Goal: Task Accomplishment & Management: Manage account settings

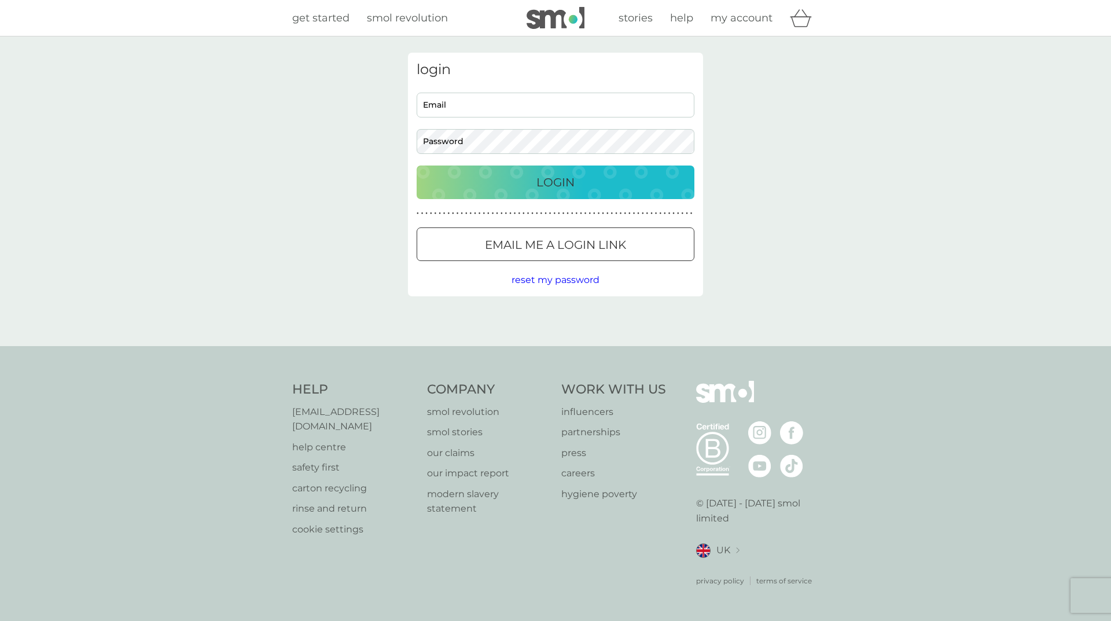
type input "[EMAIL_ADDRESS][DOMAIN_NAME]"
click at [566, 185] on p "Login" at bounding box center [555, 182] width 38 height 19
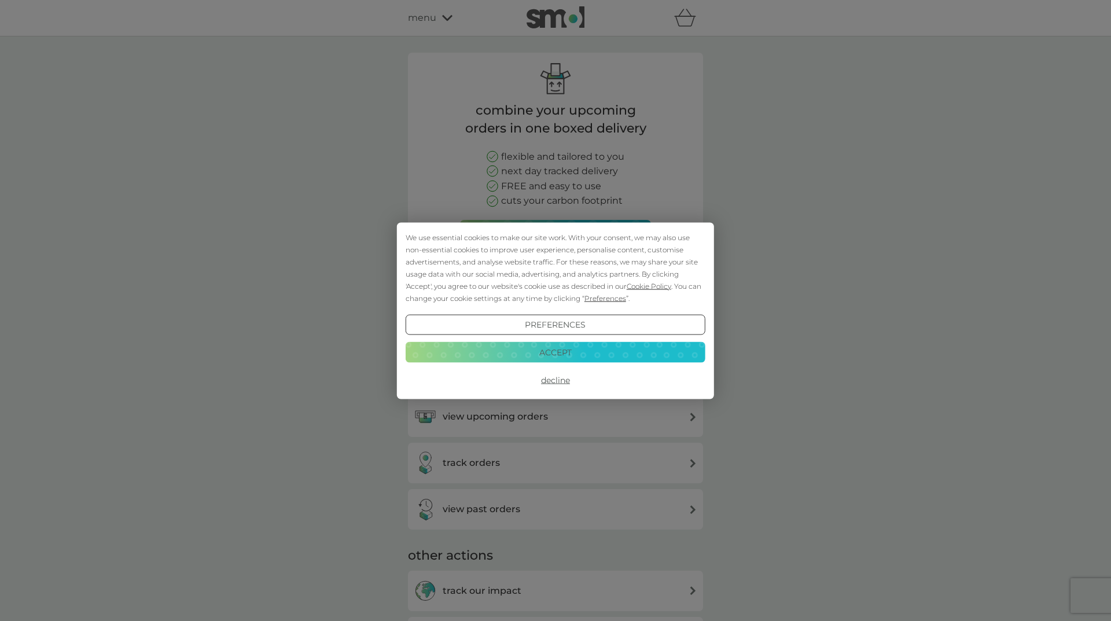
click at [567, 352] on button "Accept" at bounding box center [555, 352] width 300 height 21
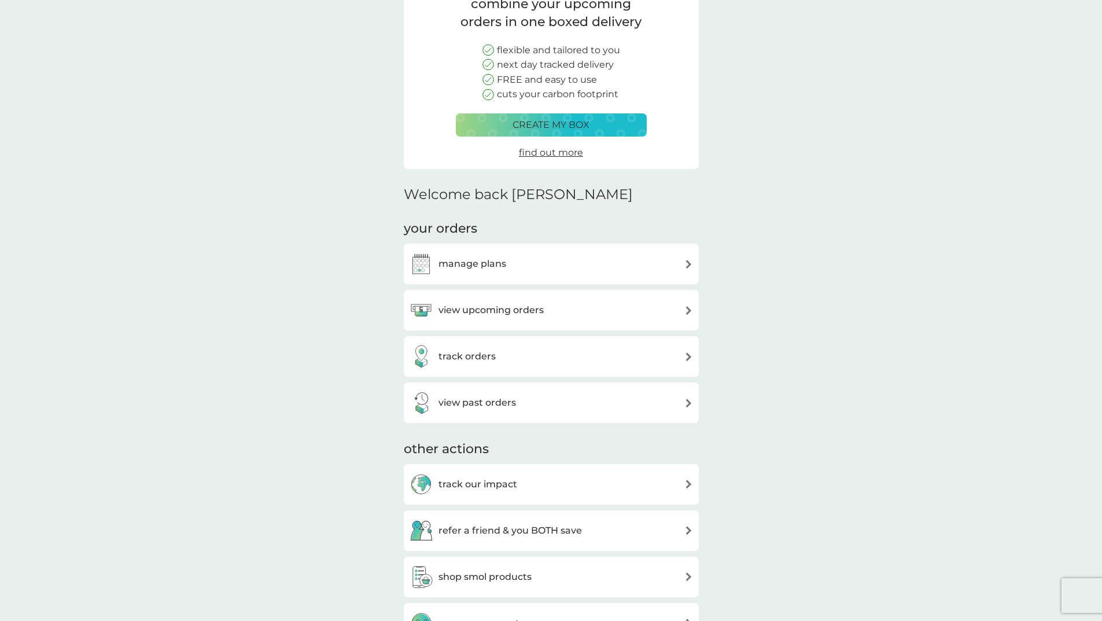
scroll to position [116, 0]
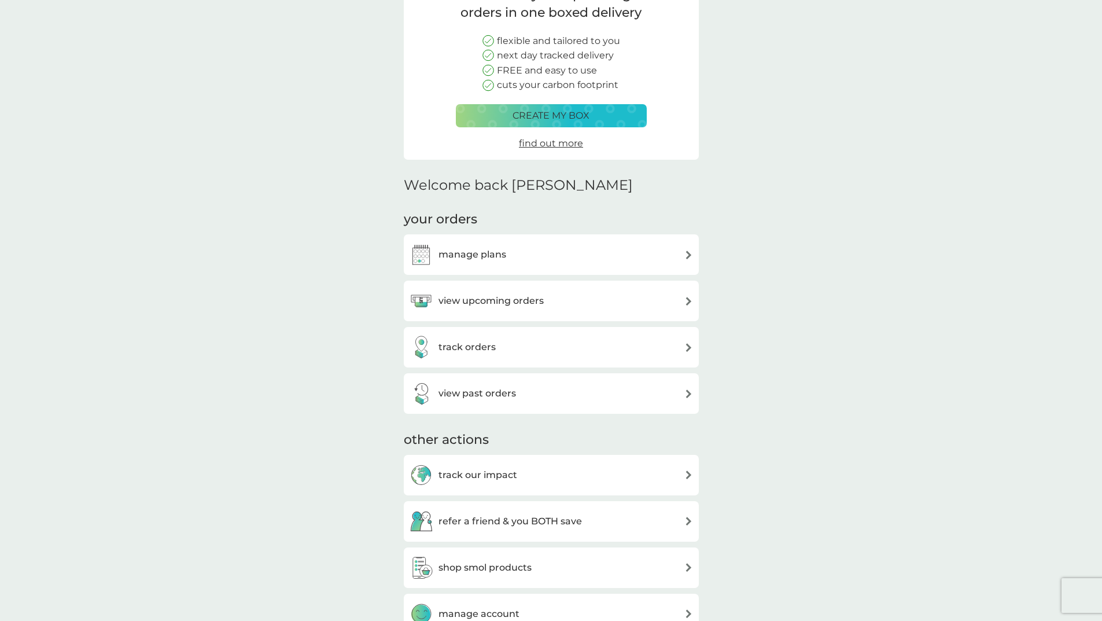
click at [551, 265] on div "manage plans" at bounding box center [551, 254] width 283 height 23
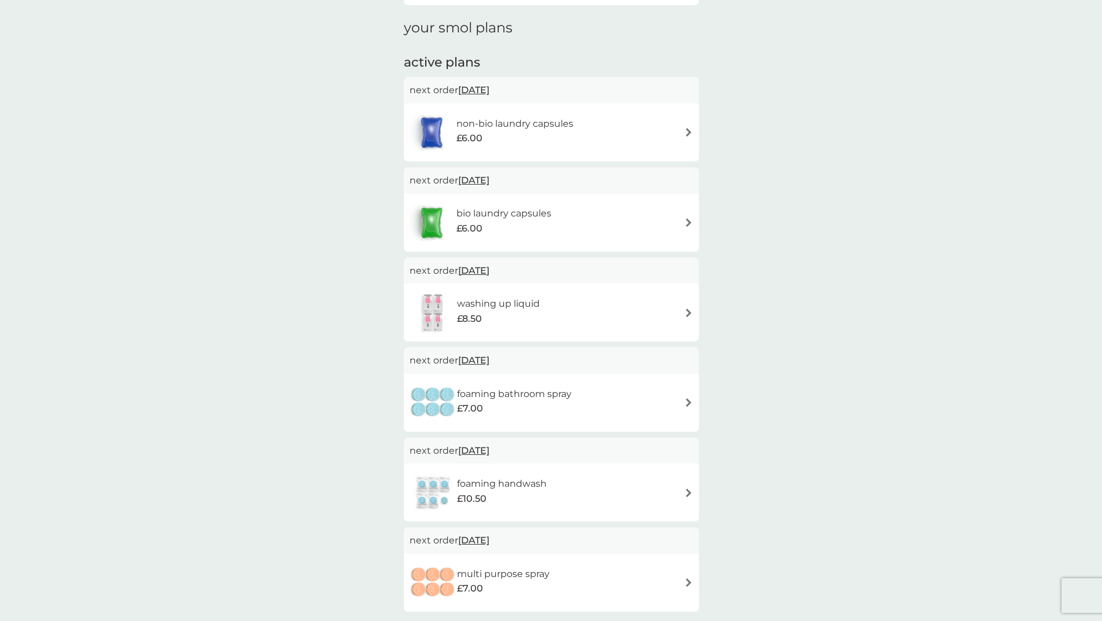
scroll to position [174, 0]
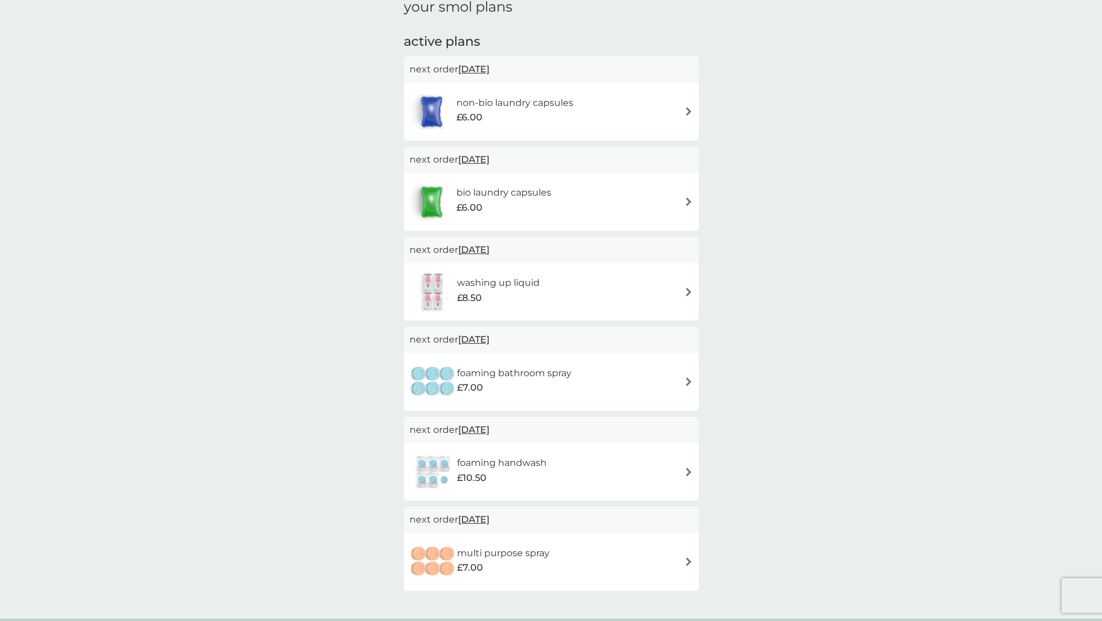
click at [571, 118] on div "£6.00" at bounding box center [514, 117] width 117 height 15
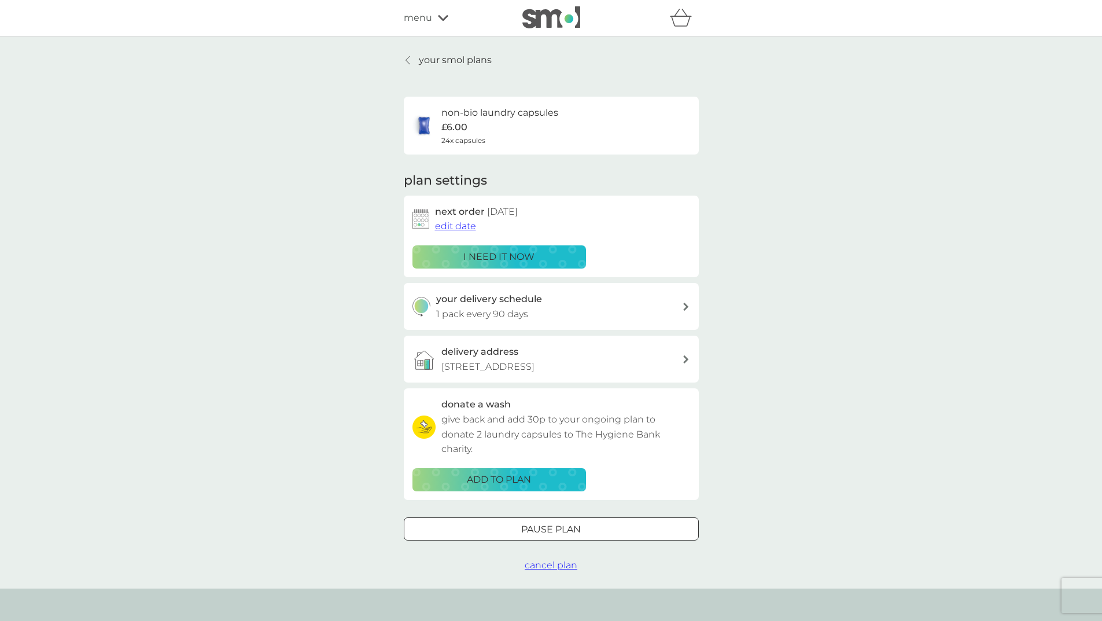
click at [453, 226] on span "edit date" at bounding box center [455, 225] width 41 height 11
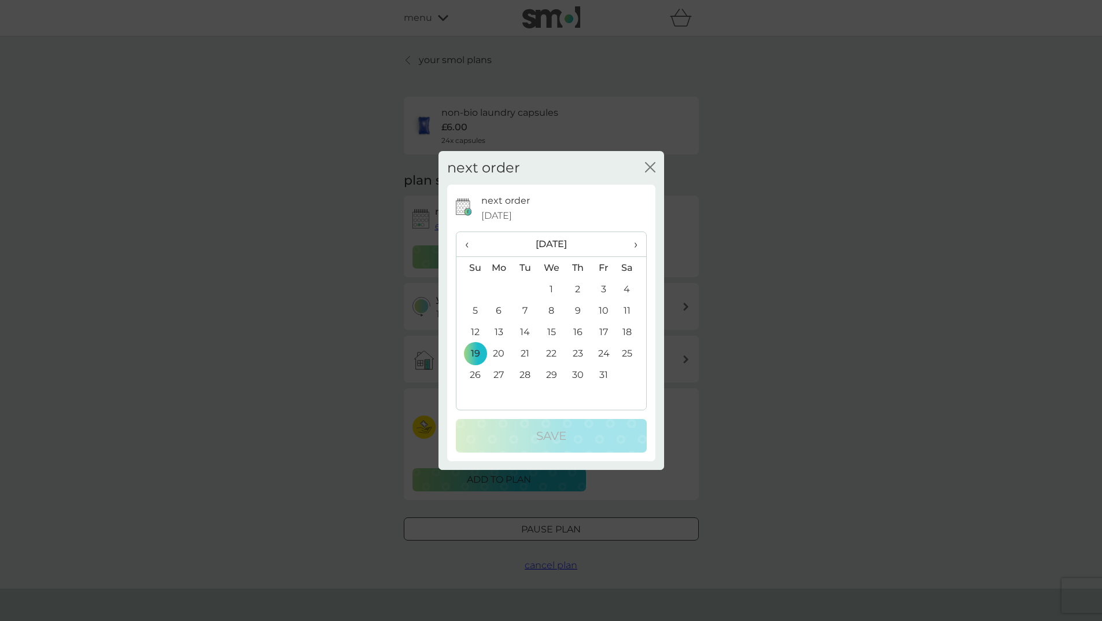
click at [635, 247] on span "›" at bounding box center [631, 244] width 12 height 24
click at [579, 355] on td "20" at bounding box center [578, 352] width 26 height 21
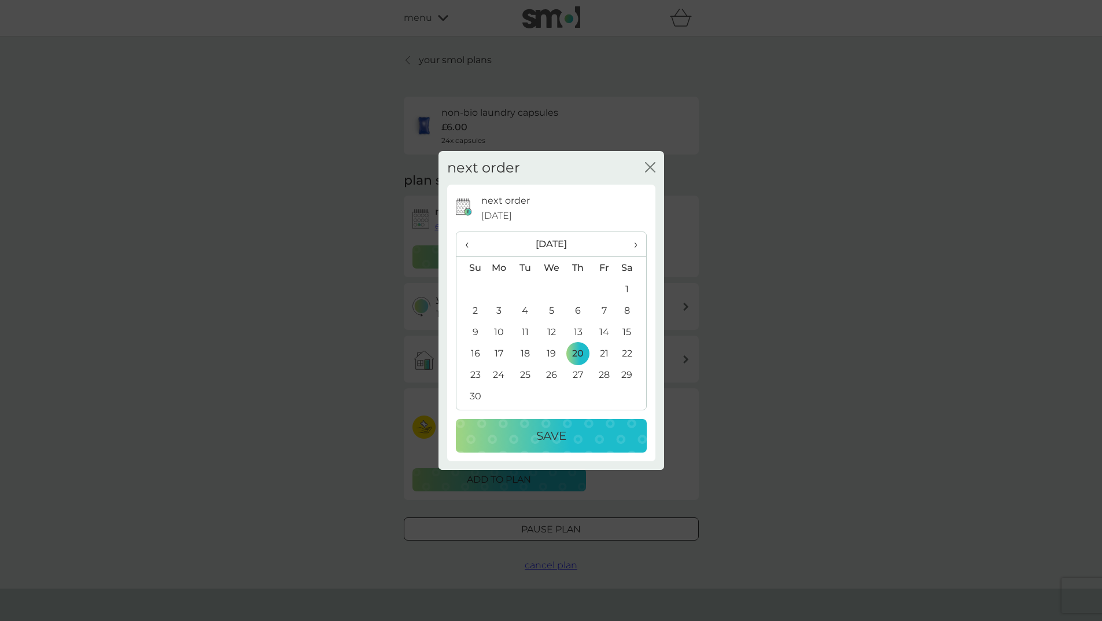
click at [595, 440] on div "Save" at bounding box center [551, 435] width 168 height 19
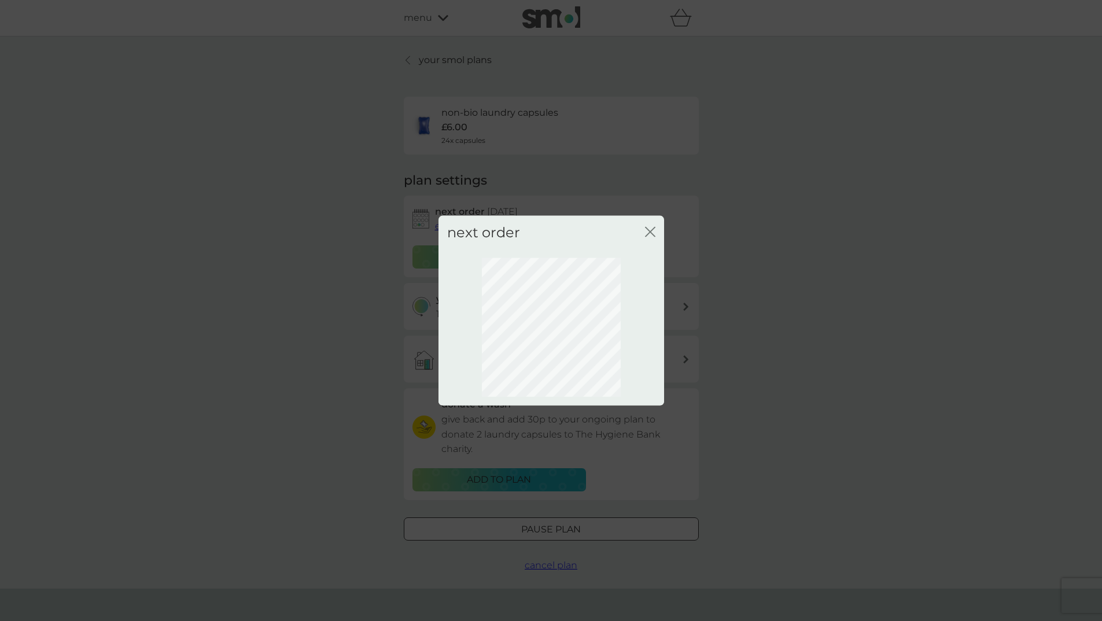
click at [652, 228] on icon "close" at bounding box center [650, 231] width 10 height 10
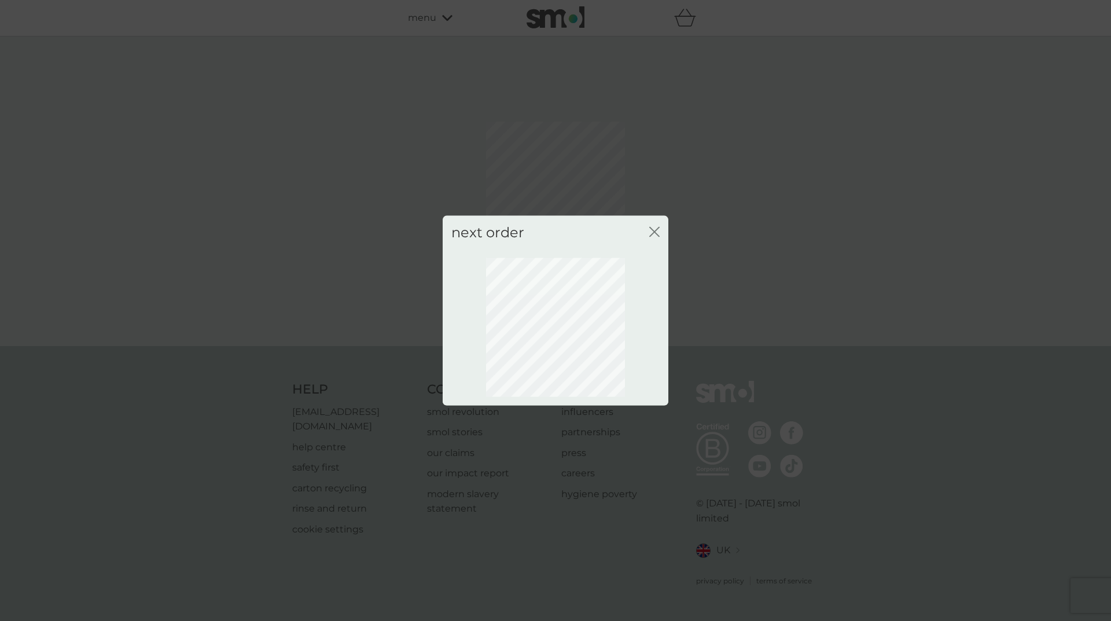
click at [657, 231] on icon "close" at bounding box center [654, 231] width 10 height 10
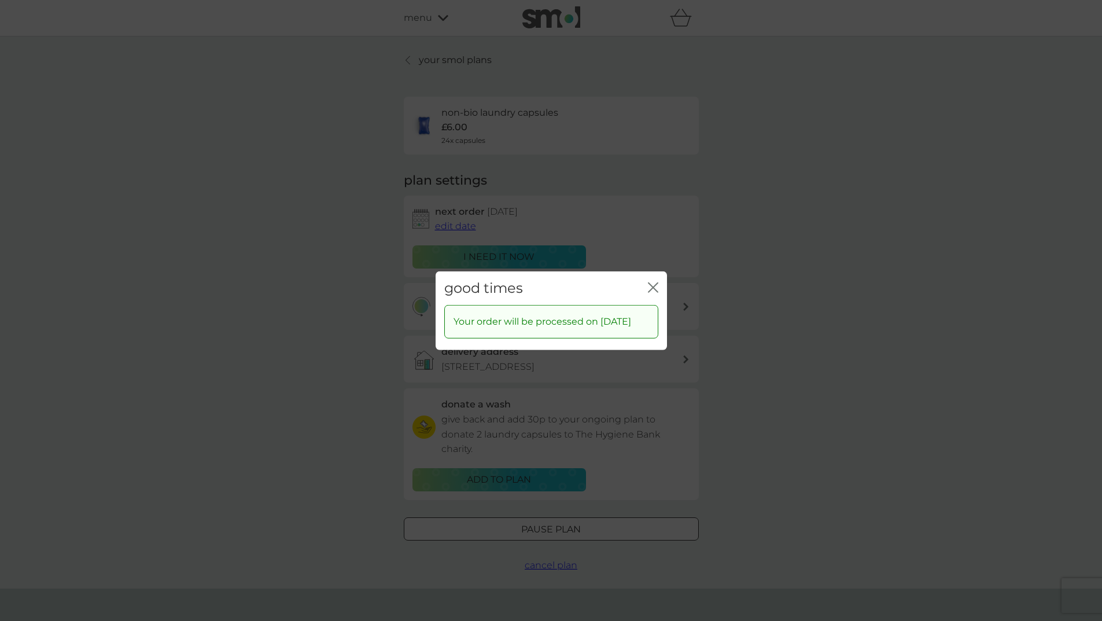
click at [656, 282] on icon "close" at bounding box center [653, 287] width 10 height 10
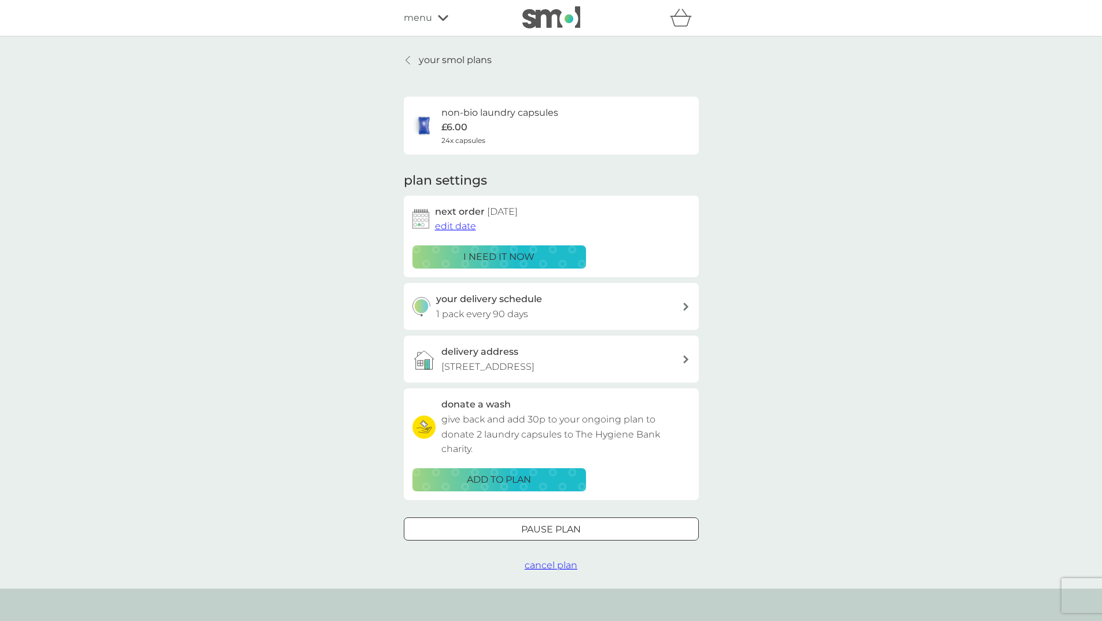
click at [418, 58] on link "your smol plans" at bounding box center [448, 60] width 88 height 15
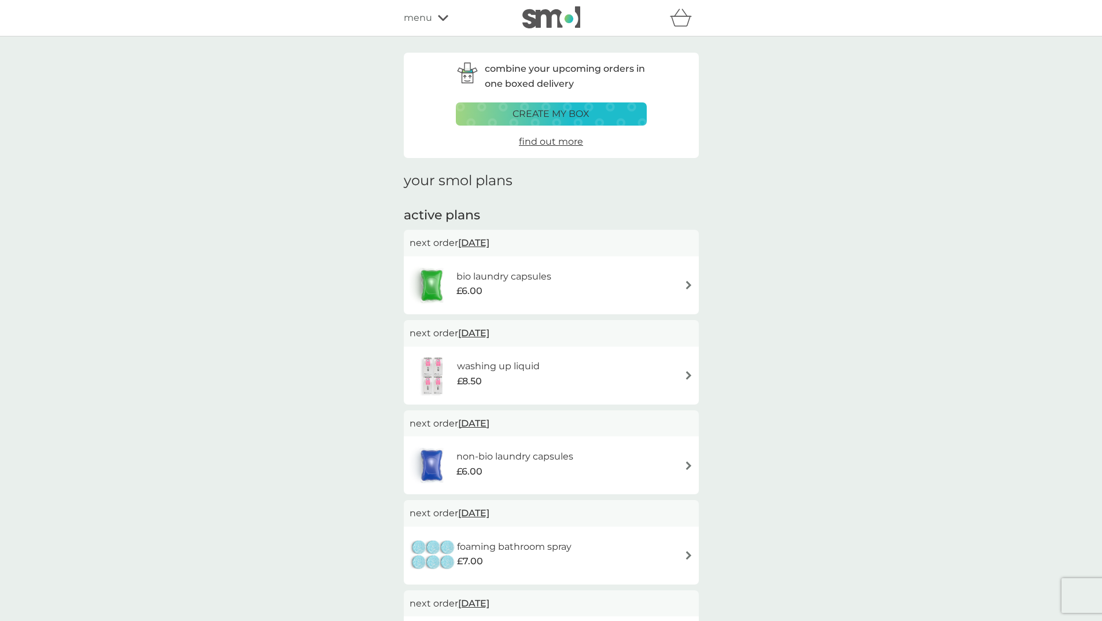
click at [532, 283] on h6 "bio laundry capsules" at bounding box center [503, 276] width 95 height 15
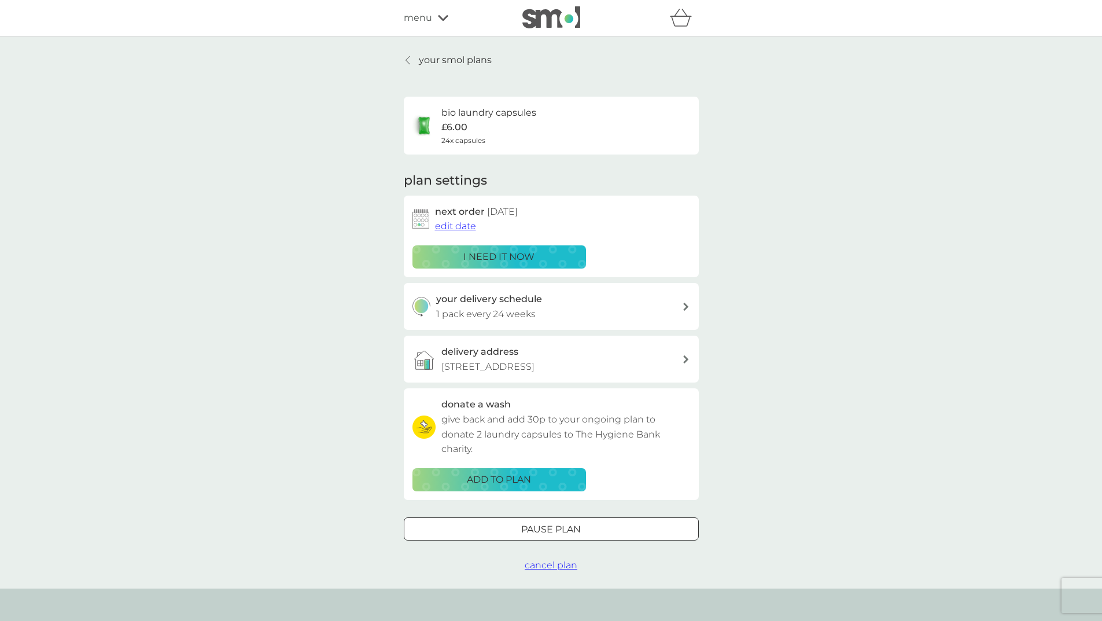
click at [471, 226] on span "edit date" at bounding box center [455, 225] width 41 height 11
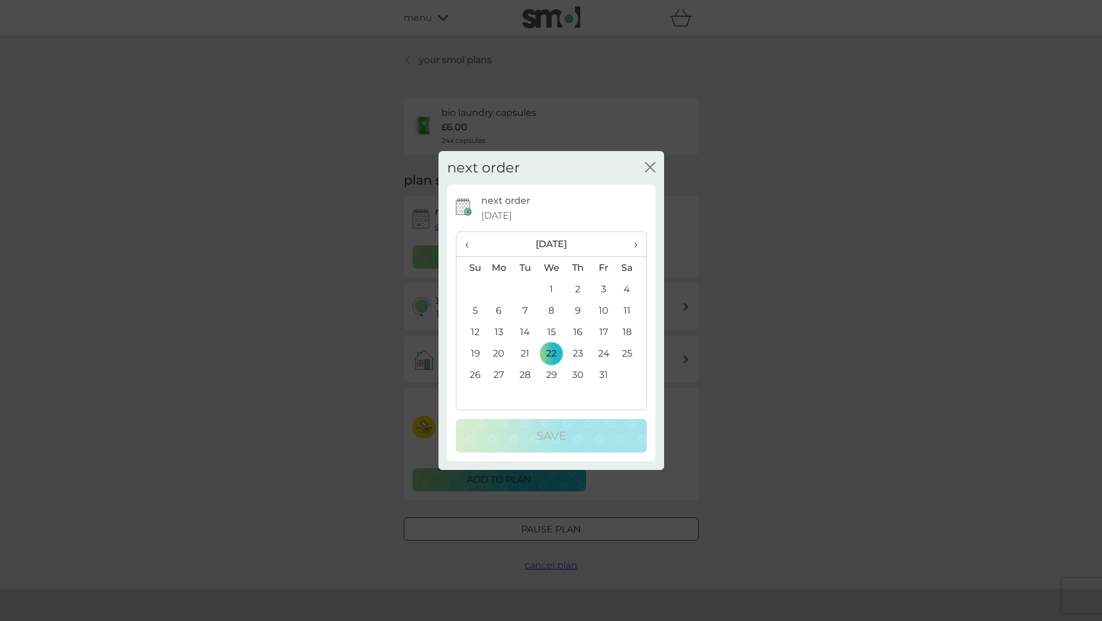
click at [639, 246] on th "›" at bounding box center [631, 244] width 29 height 25
click at [578, 355] on td "20" at bounding box center [578, 352] width 26 height 21
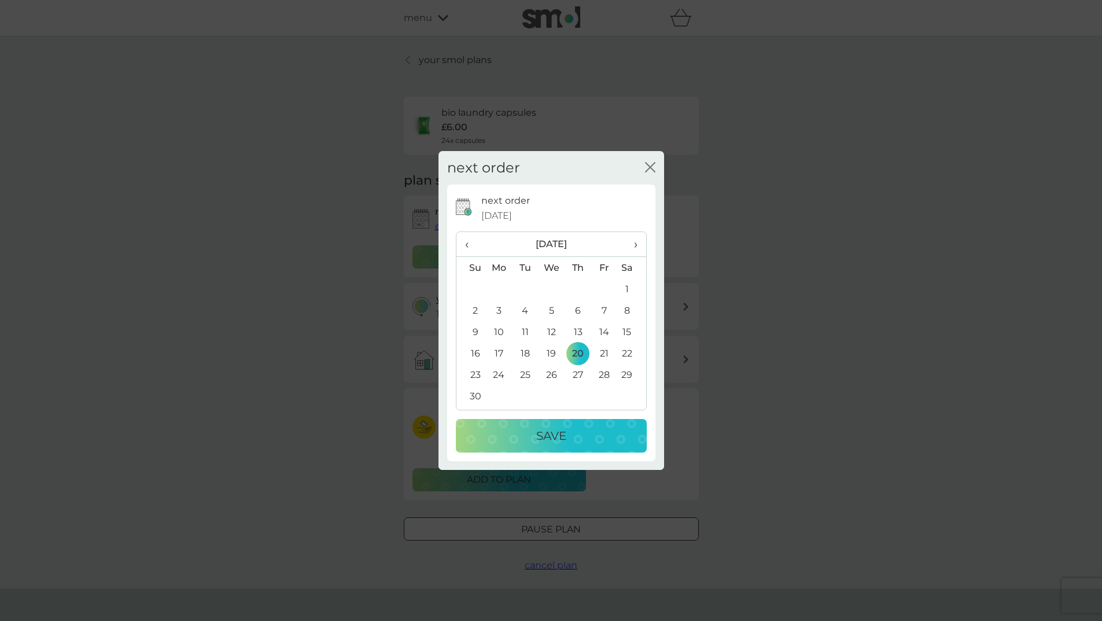
click at [591, 432] on div "Save" at bounding box center [551, 435] width 168 height 19
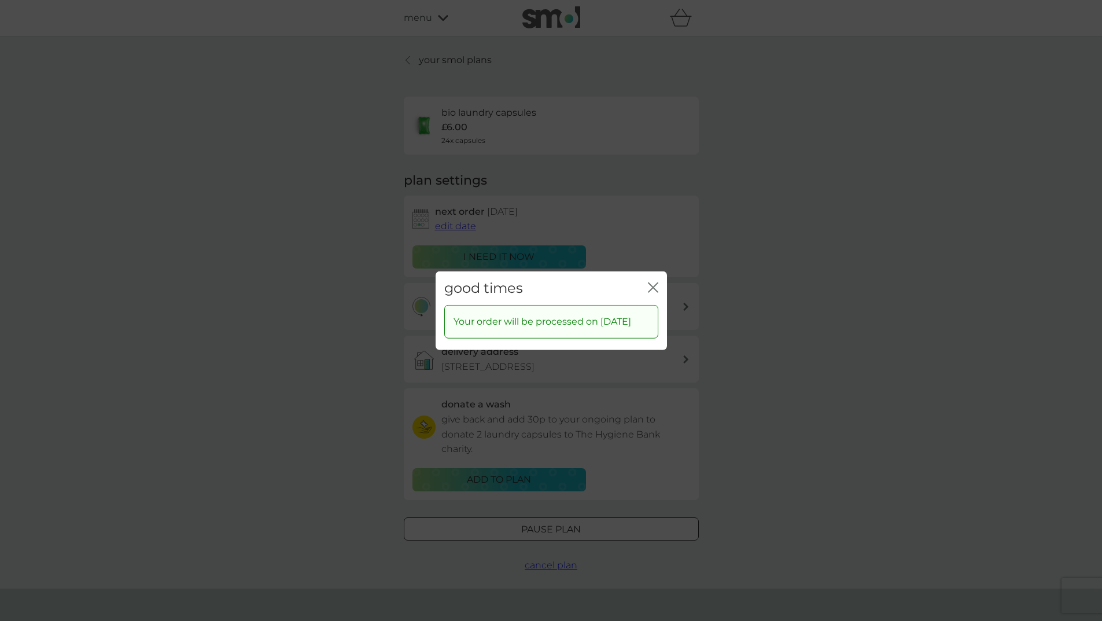
click at [652, 282] on icon "close" at bounding box center [653, 287] width 10 height 10
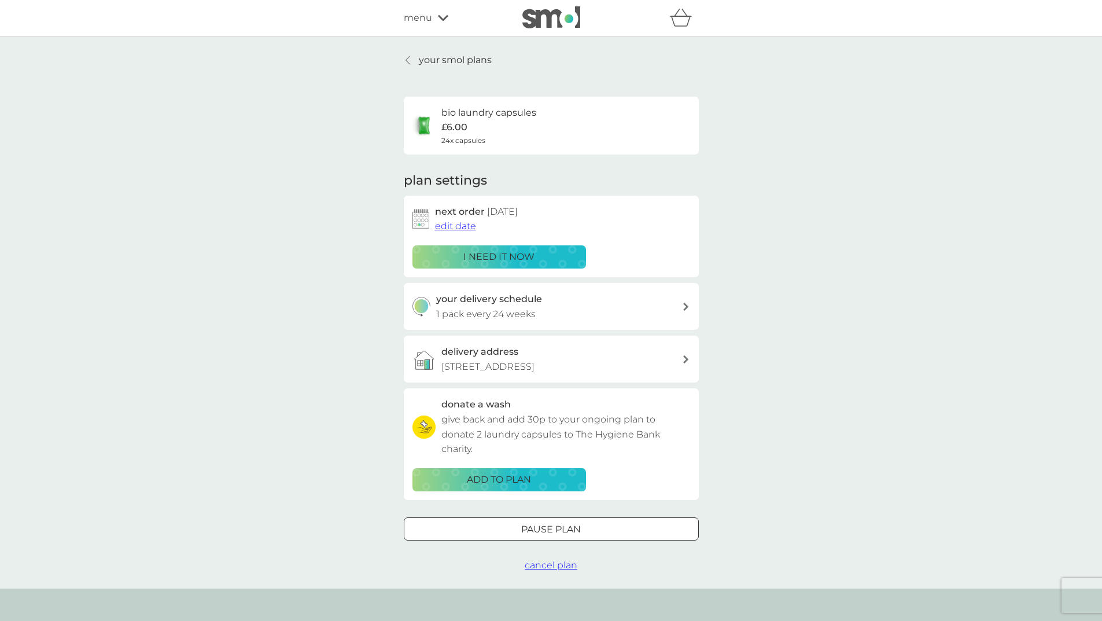
click at [417, 57] on link "your smol plans" at bounding box center [448, 60] width 88 height 15
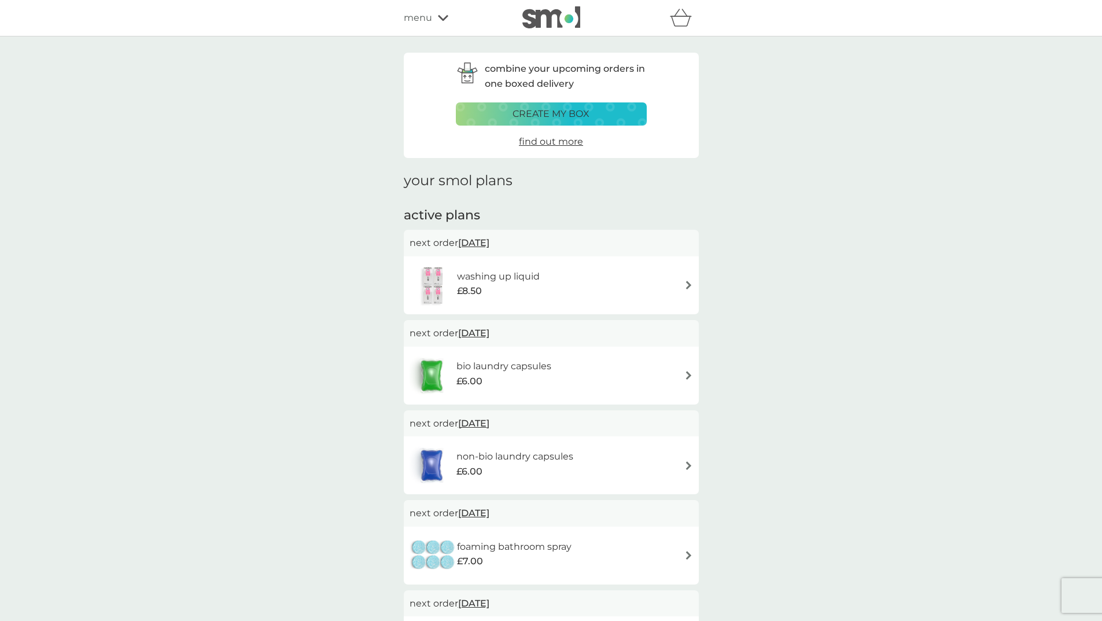
click at [570, 286] on div "washing up liquid £8.50" at bounding box center [551, 285] width 283 height 40
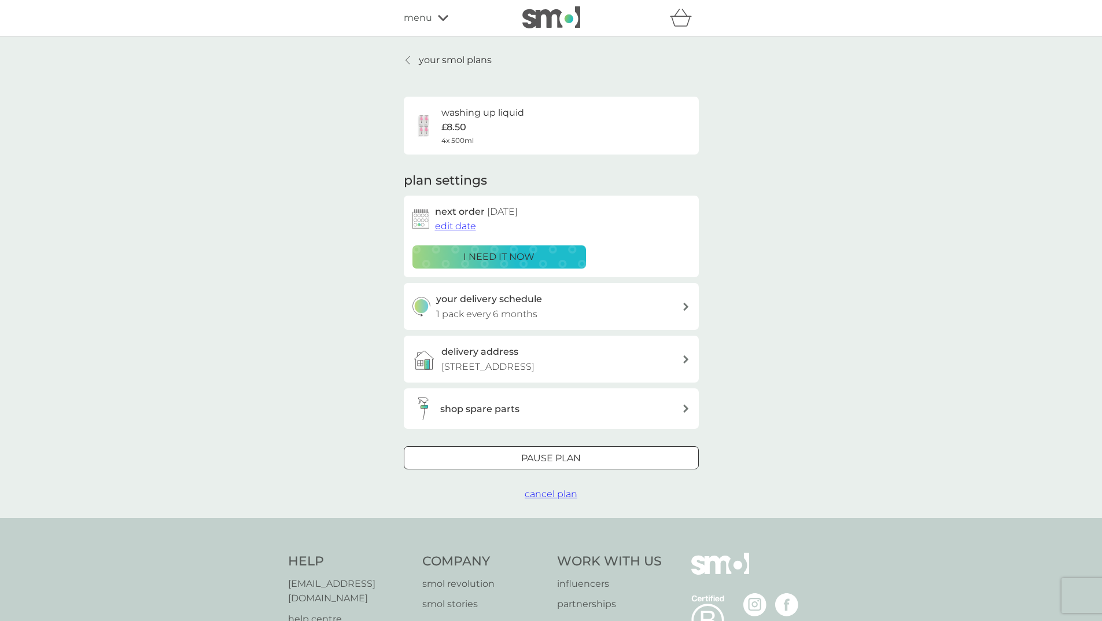
click at [466, 227] on span "edit date" at bounding box center [455, 225] width 41 height 11
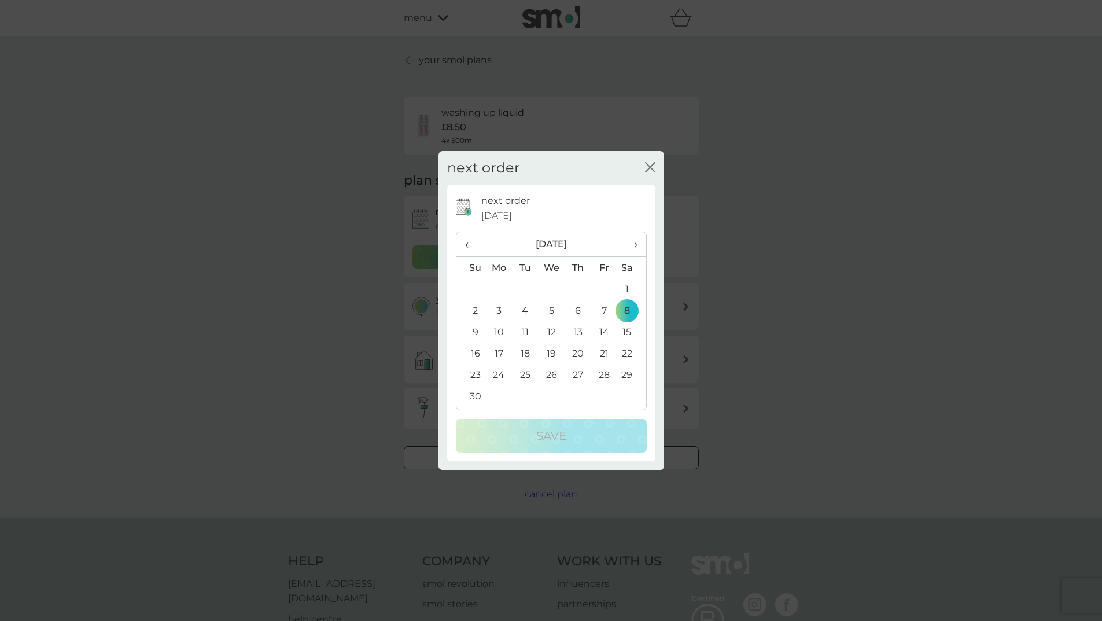
click at [468, 245] on span "‹" at bounding box center [471, 244] width 12 height 24
click at [469, 246] on span "‹" at bounding box center [471, 244] width 12 height 24
click at [523, 307] on td "9" at bounding box center [525, 310] width 26 height 21
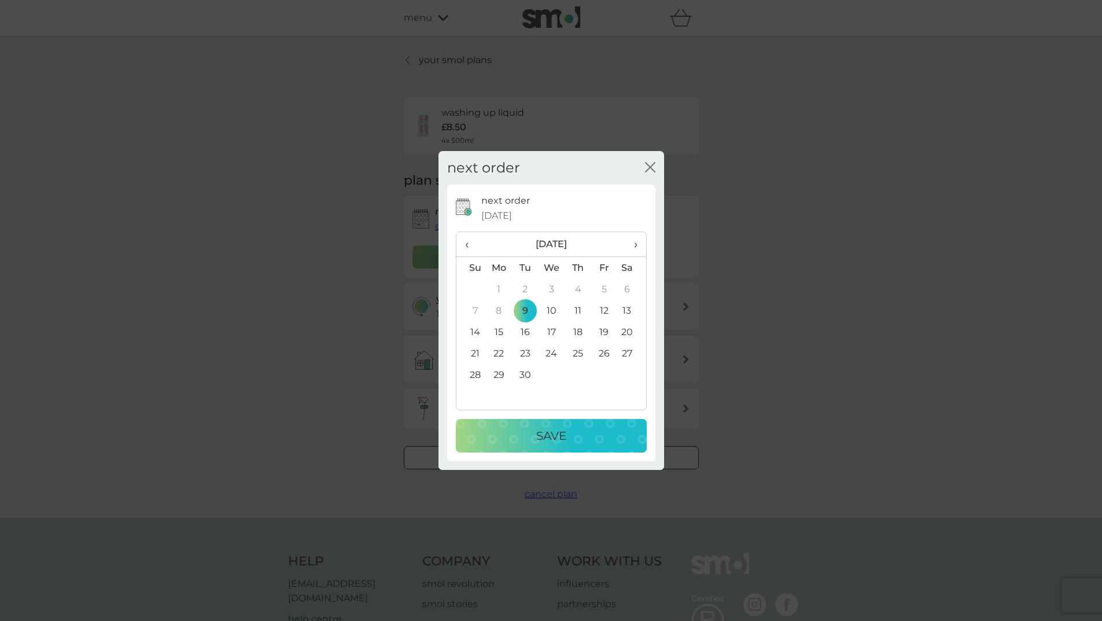
click at [574, 437] on div "Save" at bounding box center [551, 435] width 168 height 19
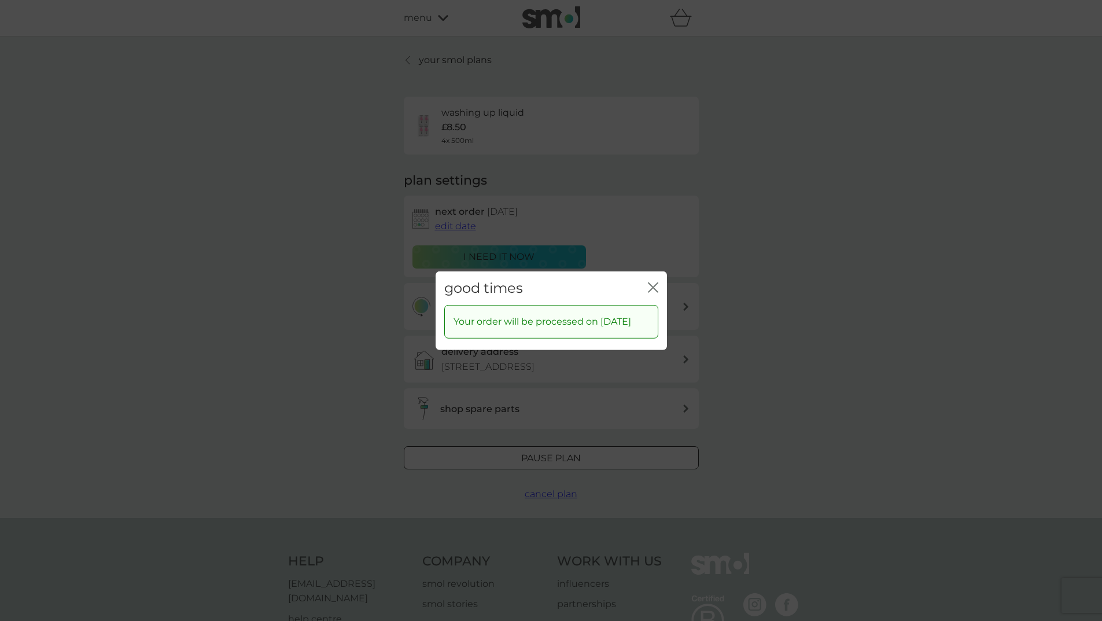
click at [650, 282] on icon "close" at bounding box center [653, 287] width 10 height 10
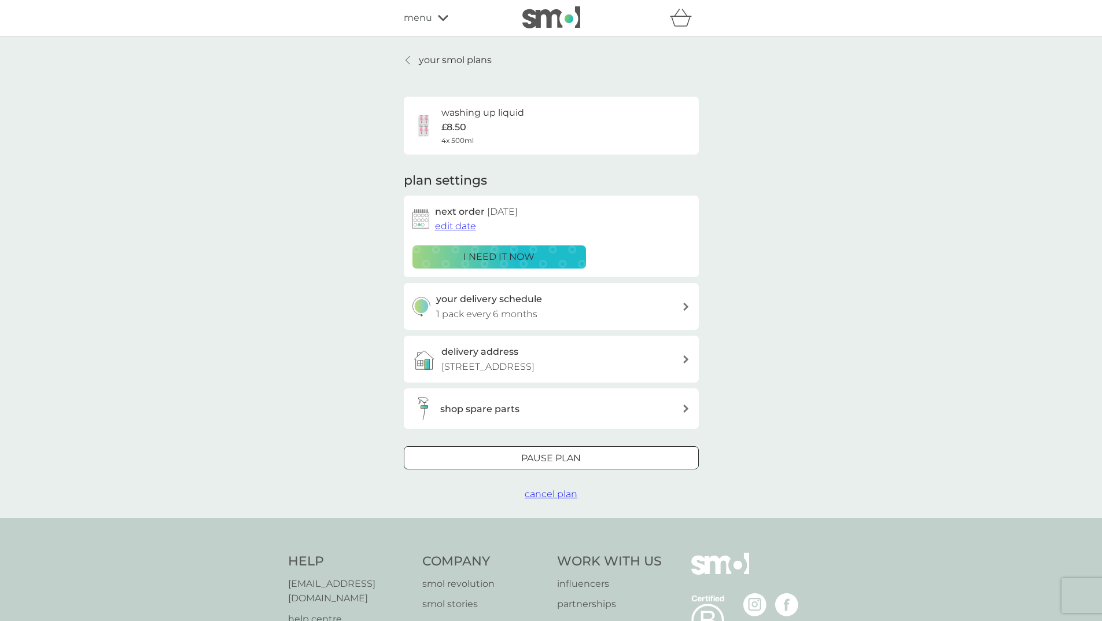
click at [424, 58] on p "your smol plans" at bounding box center [455, 60] width 73 height 15
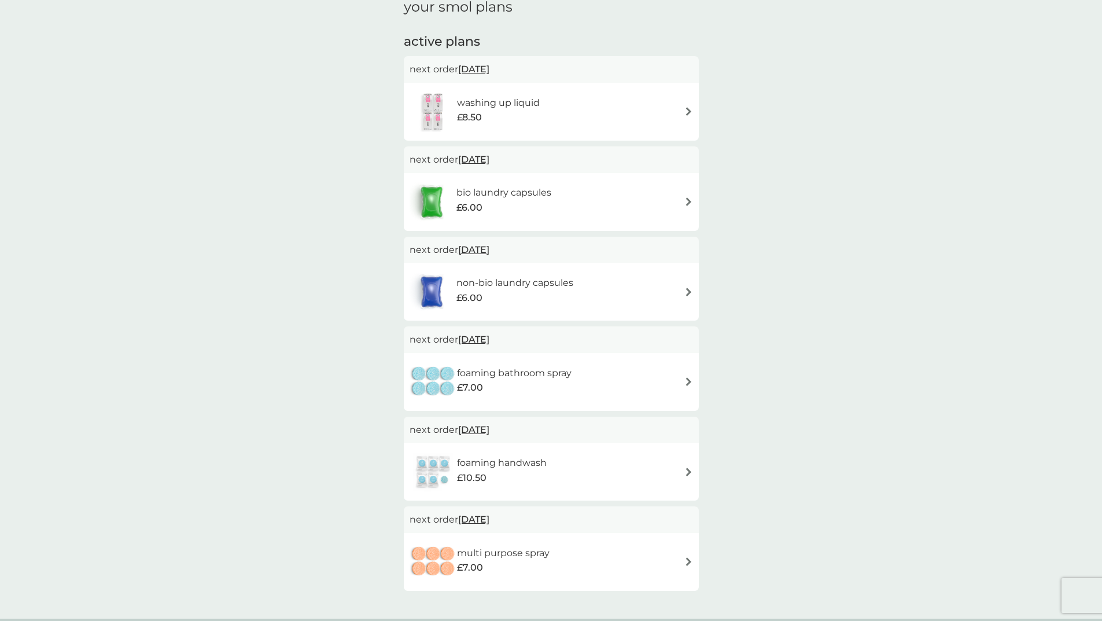
scroll to position [231, 0]
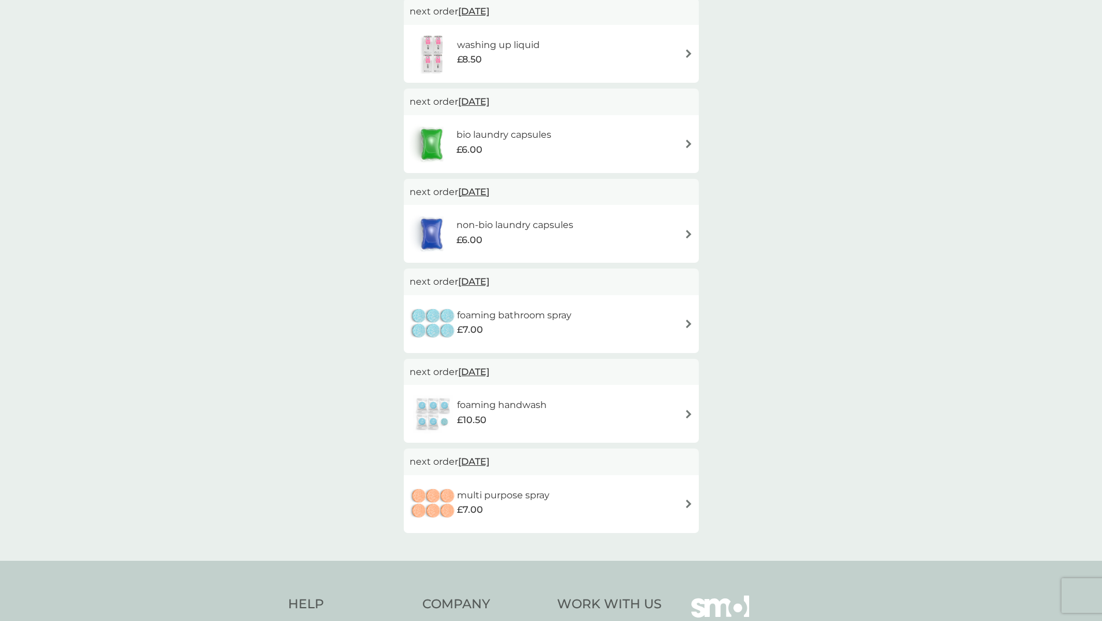
click at [593, 318] on div "foaming bathroom spray £7.00" at bounding box center [551, 324] width 283 height 40
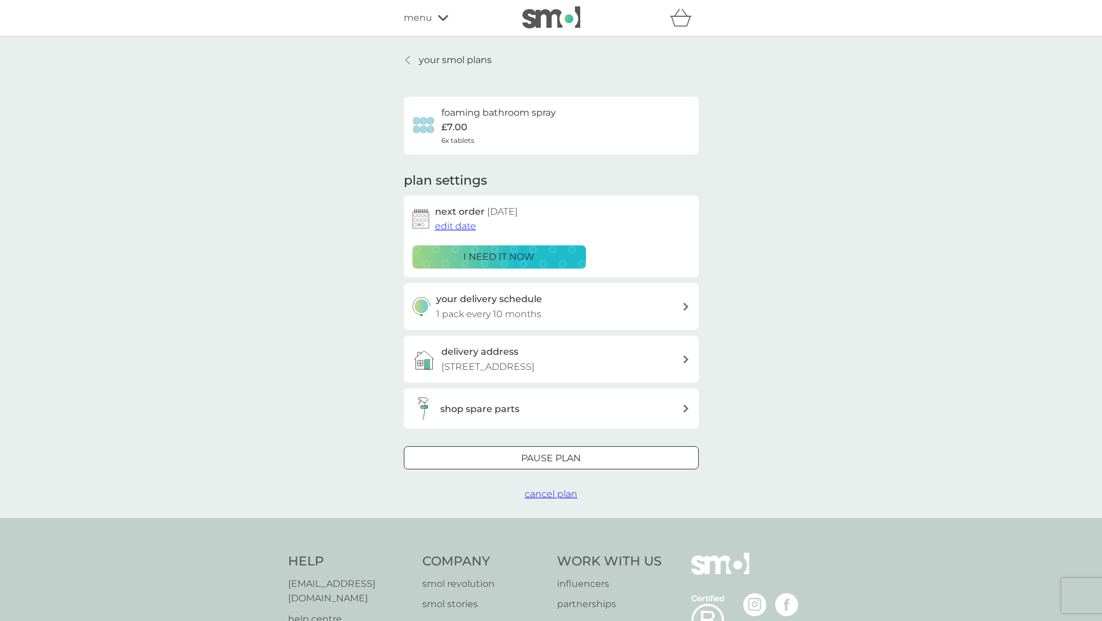
click at [449, 222] on span "edit date" at bounding box center [455, 225] width 41 height 11
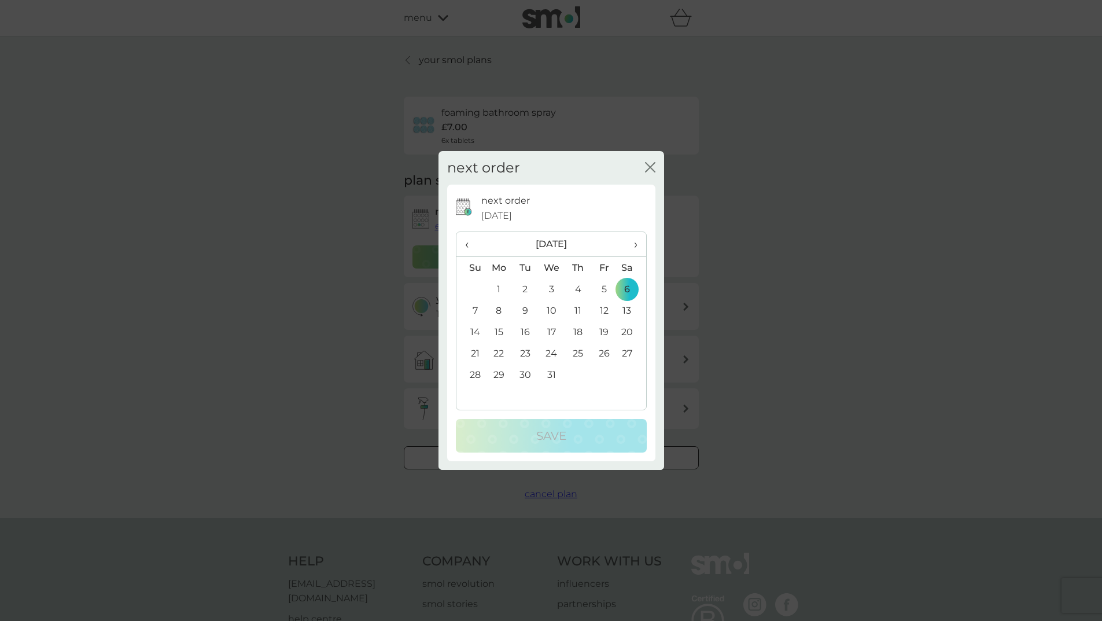
click at [633, 245] on span "›" at bounding box center [631, 244] width 12 height 24
click at [576, 373] on td "30" at bounding box center [578, 374] width 26 height 21
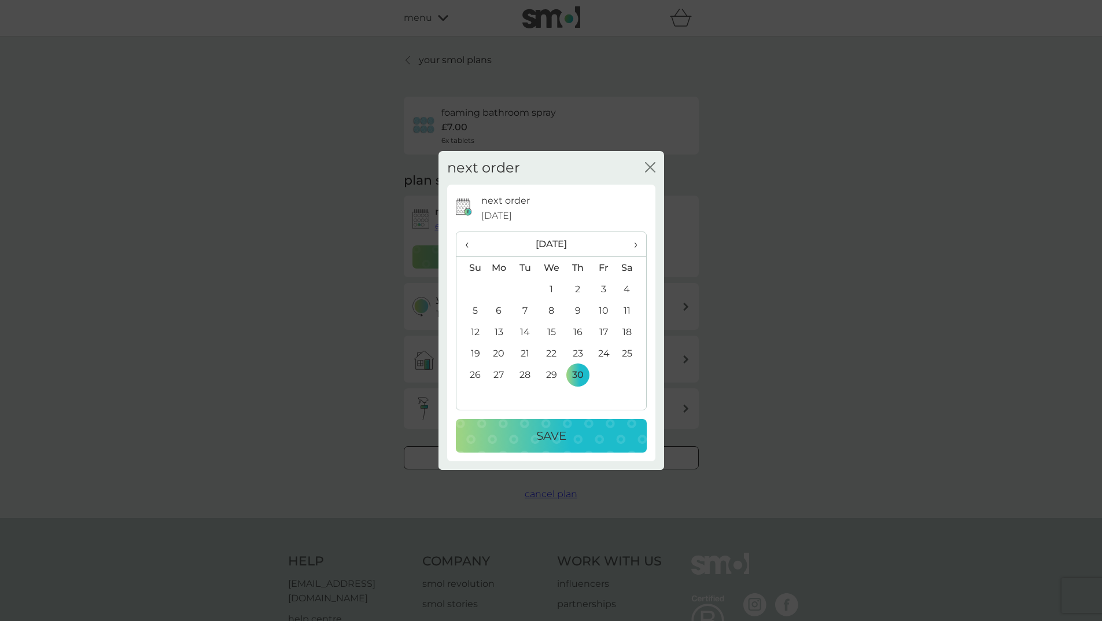
click at [599, 439] on div "Save" at bounding box center [551, 435] width 168 height 19
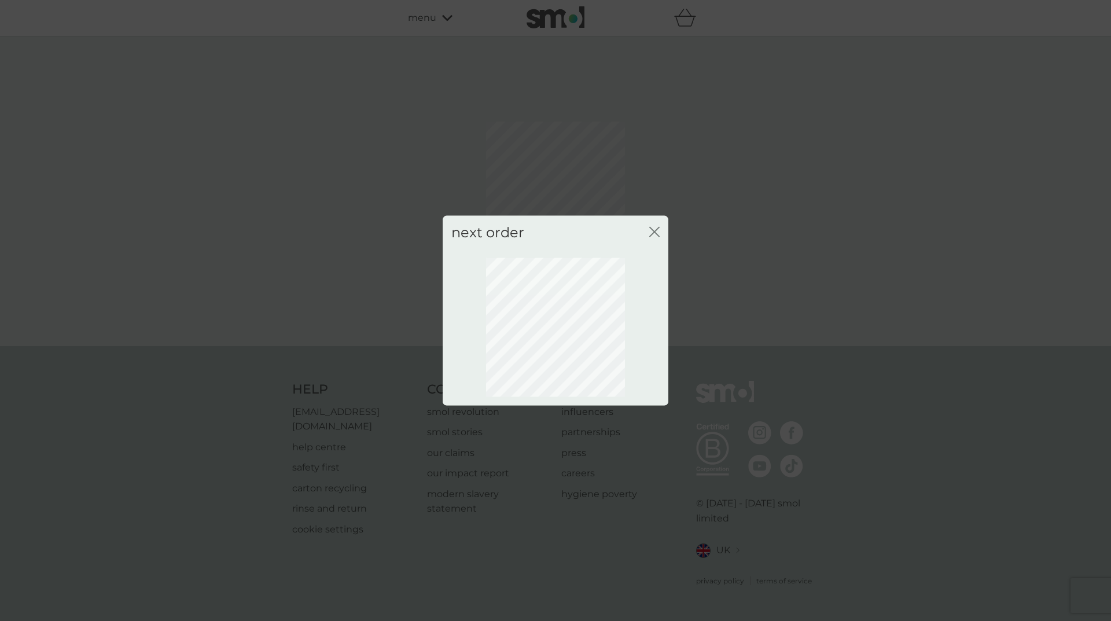
click at [653, 228] on icon "close" at bounding box center [654, 231] width 10 height 10
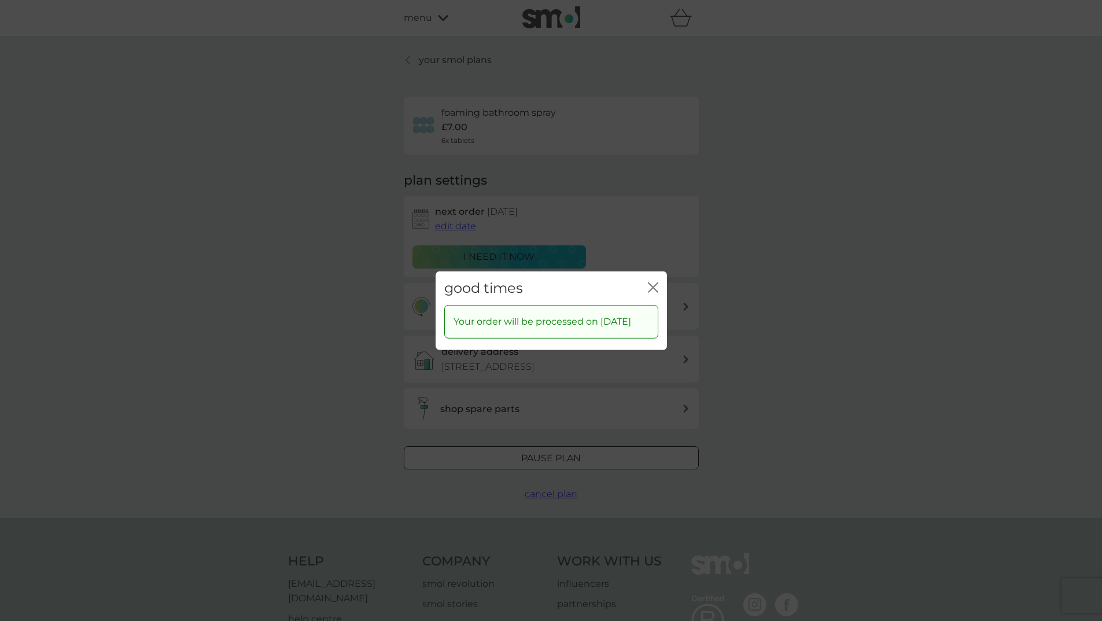
click at [652, 282] on icon "close" at bounding box center [653, 287] width 10 height 10
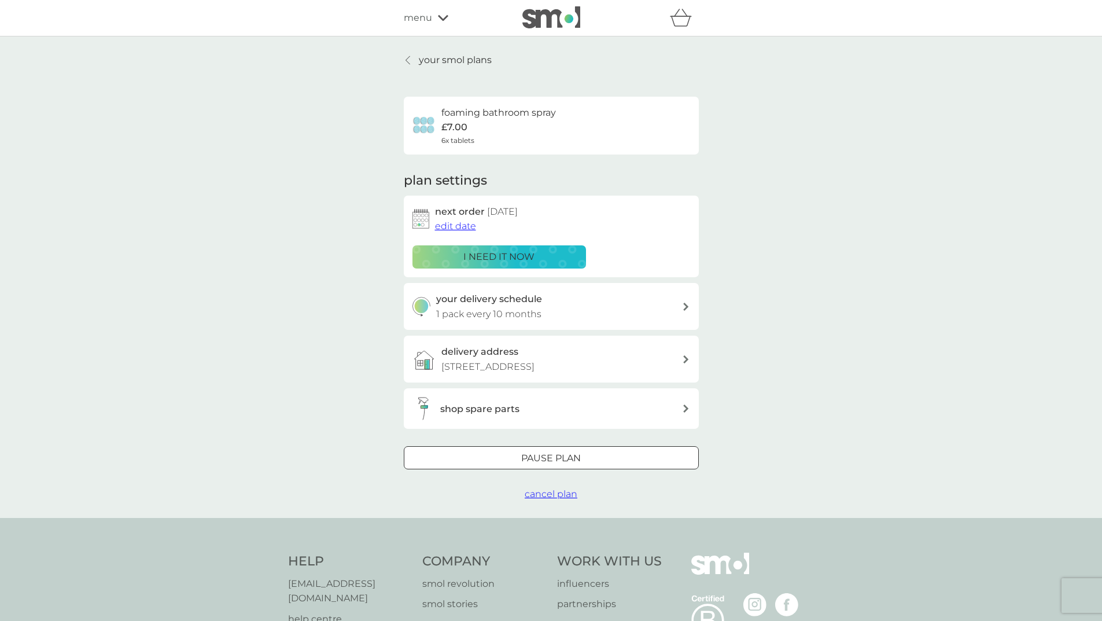
click at [435, 50] on div "your smol plans foaming bathroom spray £7.00 6x tablets plan settings next orde…" at bounding box center [551, 276] width 1102 height 481
click at [441, 60] on p "your smol plans" at bounding box center [455, 60] width 73 height 15
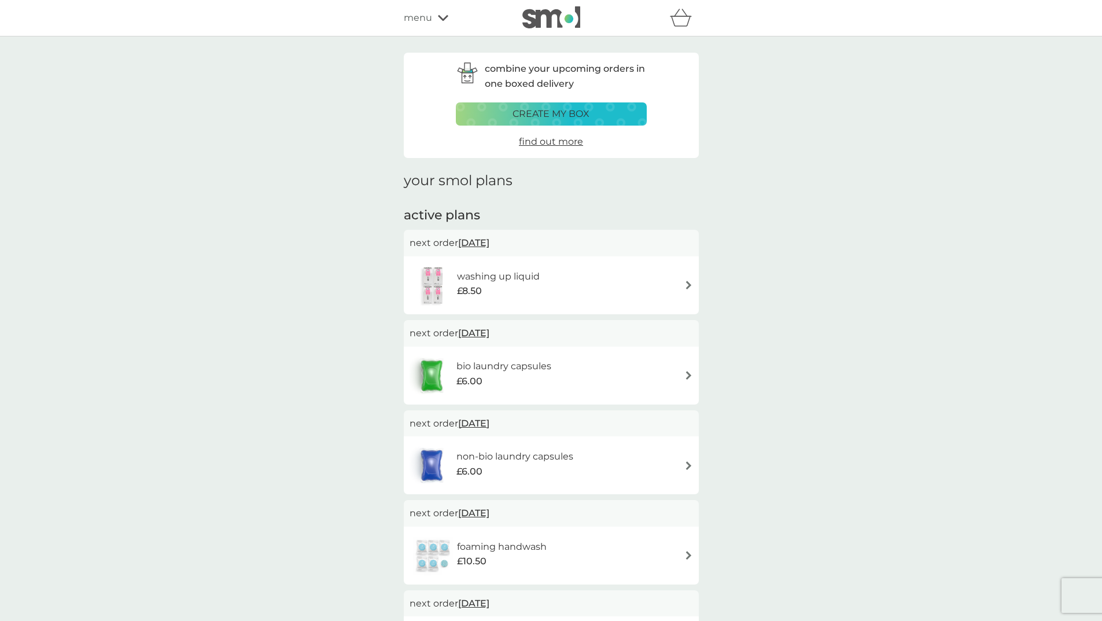
click at [597, 109] on div "create my box" at bounding box center [551, 113] width 176 height 15
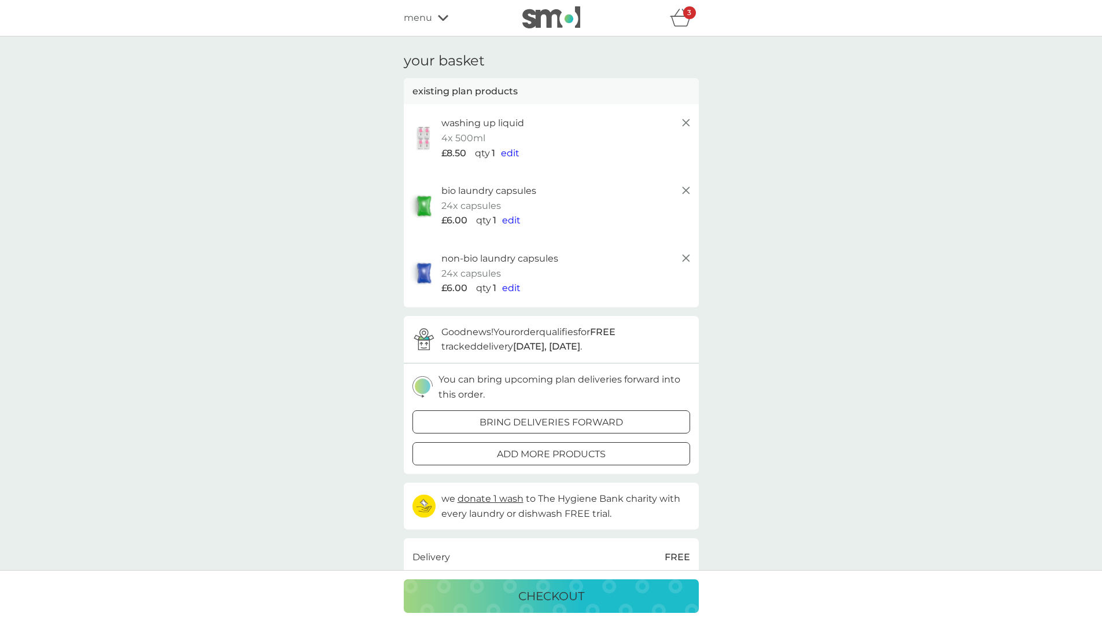
click at [683, 123] on icon at bounding box center [686, 123] width 14 height 14
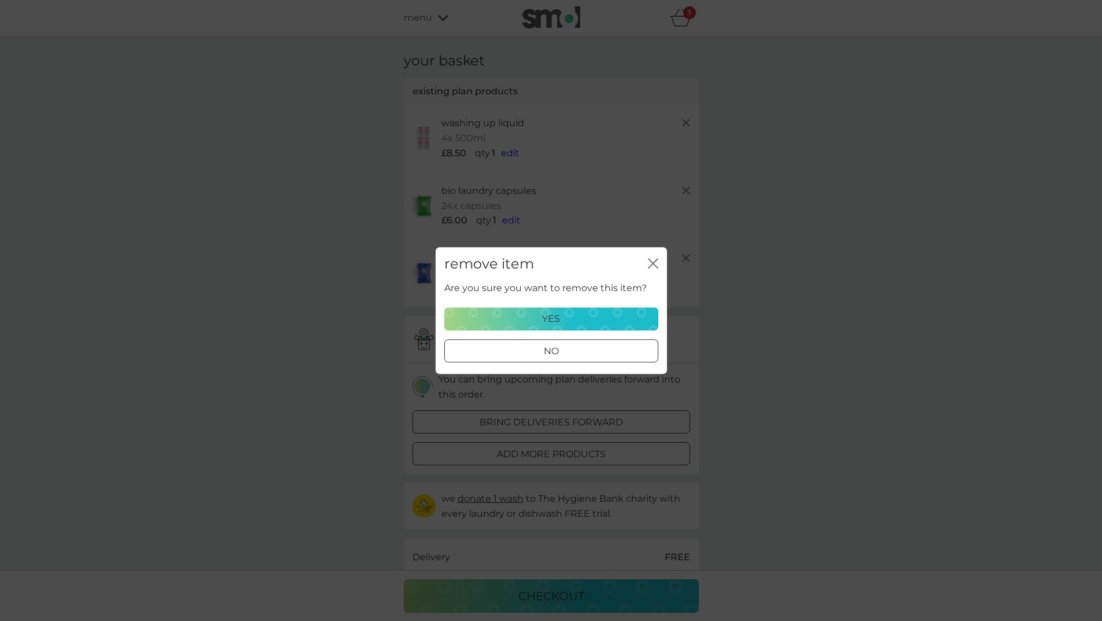
click at [650, 263] on icon "close" at bounding box center [653, 263] width 10 height 10
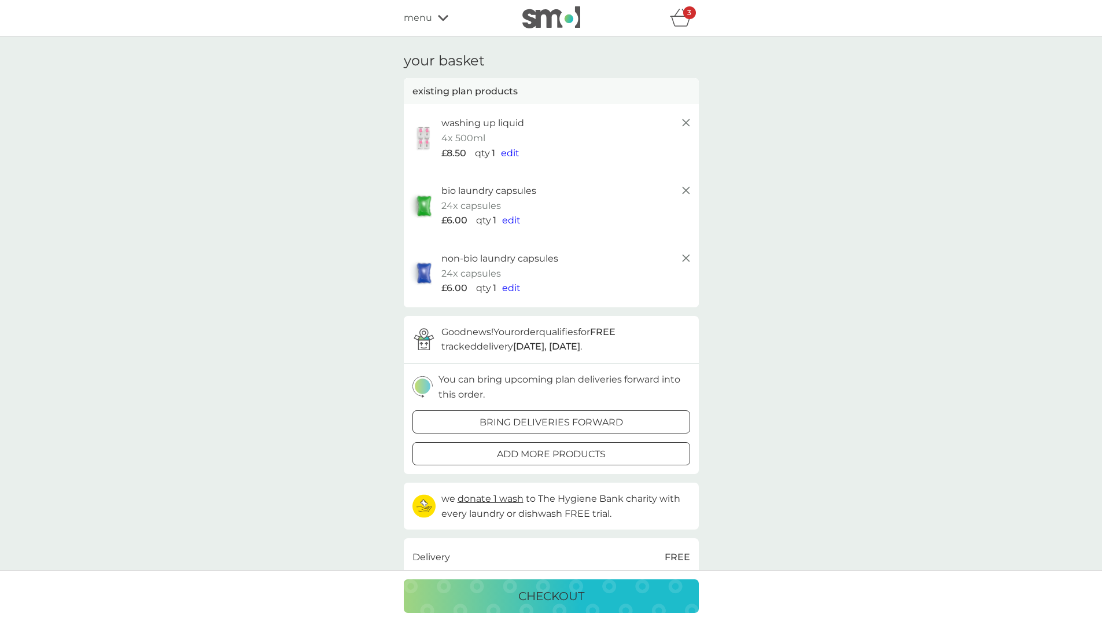
click at [676, 18] on icon "basket" at bounding box center [681, 18] width 22 height 18
